Goal: Obtain resource: Download file/media

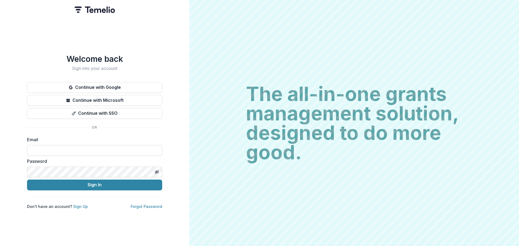
click at [75, 148] on input at bounding box center [94, 150] width 135 height 11
type input "**********"
click at [156, 168] on button "Toggle password visibility" at bounding box center [156, 172] width 9 height 9
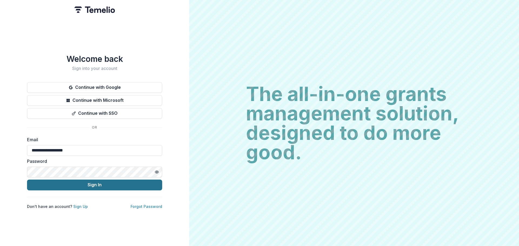
click at [130, 181] on button "Sign In" at bounding box center [94, 185] width 135 height 11
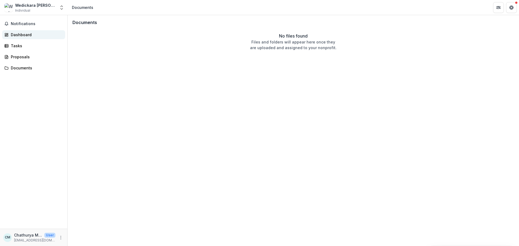
click at [22, 33] on div "Dashboard" at bounding box center [36, 35] width 50 height 6
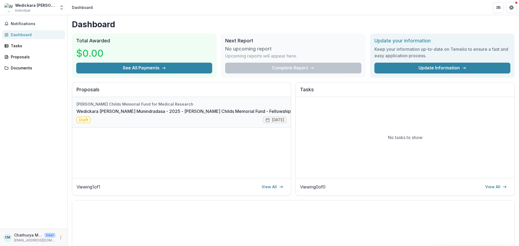
click at [99, 111] on link "Wedickara [PERSON_NAME] Munindradasa - 2025 - [PERSON_NAME] Childs Memorial Fun…" at bounding box center [195, 111] width 239 height 6
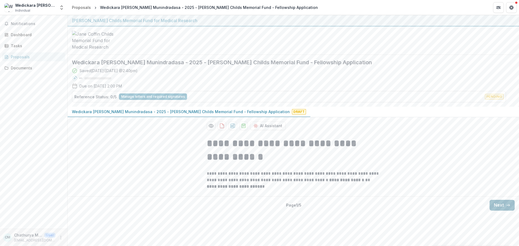
click at [494, 209] on button "Next" at bounding box center [501, 205] width 25 height 11
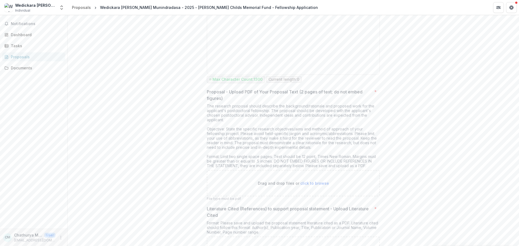
scroll to position [1971, 0]
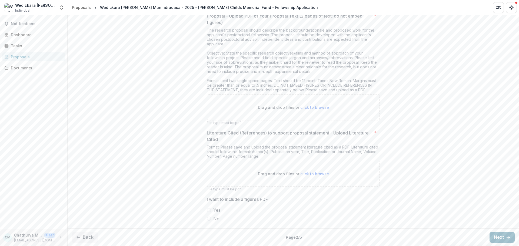
click at [497, 234] on button "Next" at bounding box center [501, 237] width 25 height 11
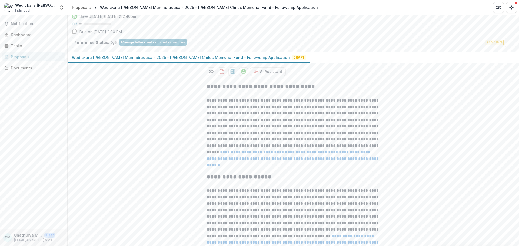
scroll to position [54, 0]
click at [221, 73] on icon "download-proposal" at bounding box center [221, 71] width 5 height 5
click at [212, 74] on icon "Preview 9c103e00-95e3-4711-ac49-efc369d53eb6-0.pdf" at bounding box center [211, 71] width 4 height 3
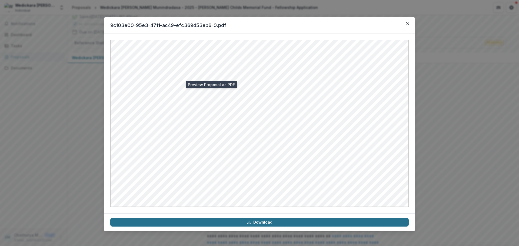
click at [231, 220] on link "Download" at bounding box center [259, 222] width 298 height 9
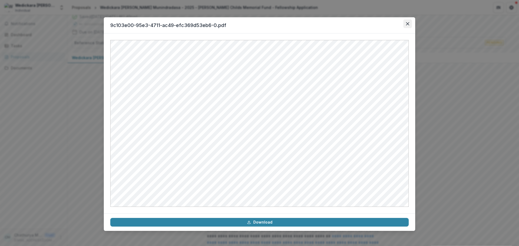
click at [404, 25] on button "Close" at bounding box center [407, 23] width 9 height 9
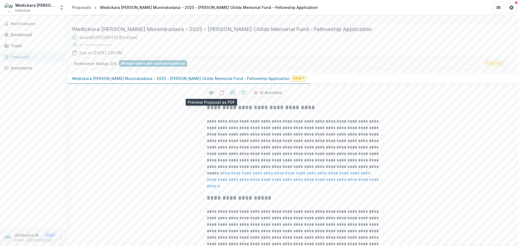
scroll to position [27, 0]
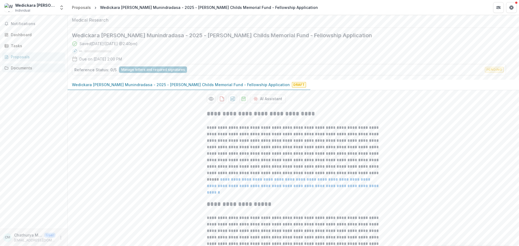
click at [26, 70] on div "Documents" at bounding box center [36, 68] width 50 height 6
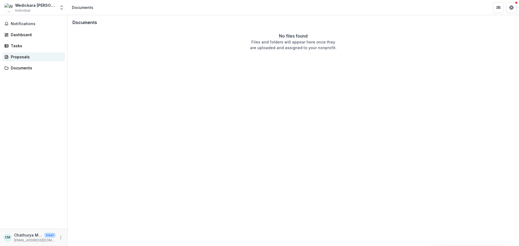
click at [23, 56] on div "Proposals" at bounding box center [36, 57] width 50 height 6
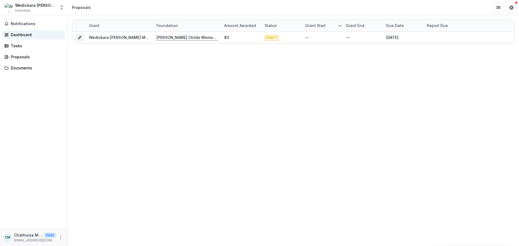
click at [19, 31] on link "Dashboard" at bounding box center [33, 34] width 63 height 9
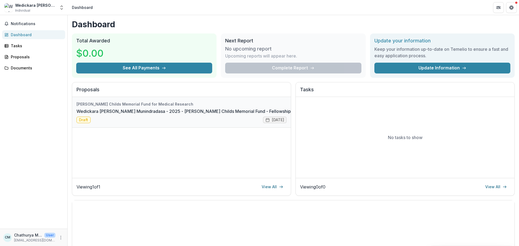
click at [157, 111] on link "Wedickara Chathurya Sandeepani Munindradasa - 2025 - Jane Coffin Childs Memoria…" at bounding box center [195, 111] width 239 height 6
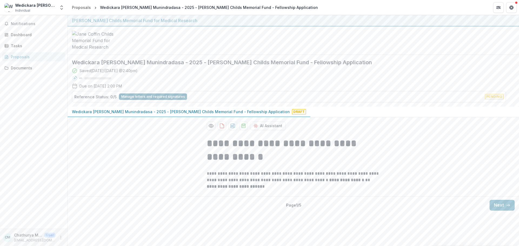
click at [150, 98] on button "Manage letters and required signatures" at bounding box center [153, 97] width 68 height 6
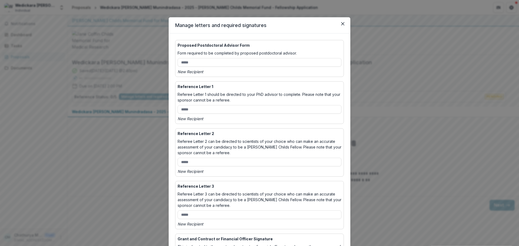
scroll to position [77, 0]
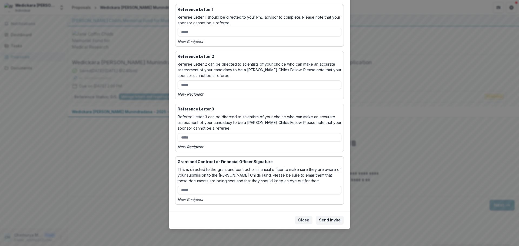
click at [308, 218] on button "Close" at bounding box center [304, 220] width 18 height 9
